Goal: Task Accomplishment & Management: Manage account settings

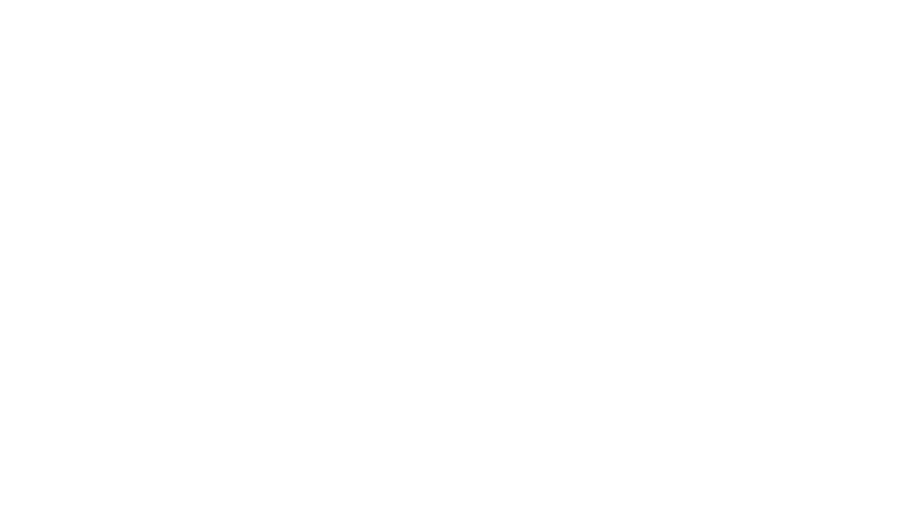
select select "**"
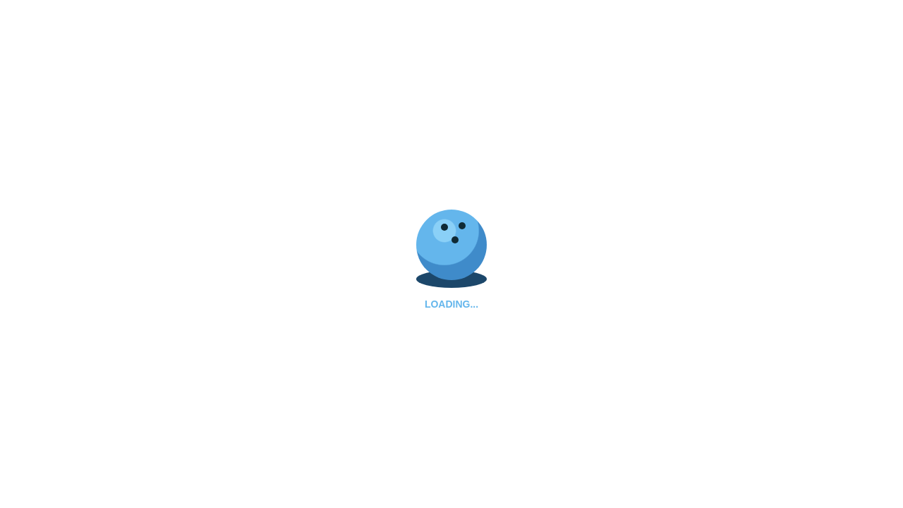
click at [253, 407] on div "LOADING..." at bounding box center [451, 254] width 903 height 508
select select "**"
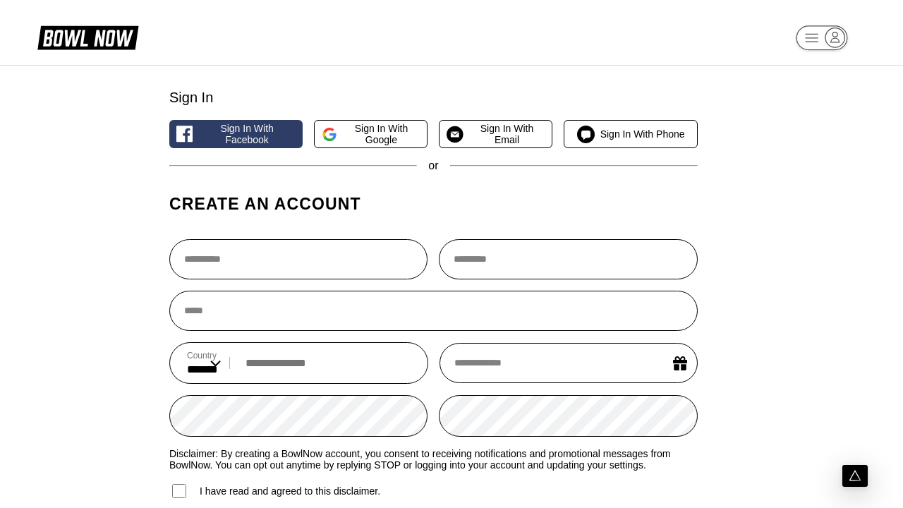
click at [822, 40] on rect "button" at bounding box center [821, 37] width 51 height 25
